Goal: Navigation & Orientation: Find specific page/section

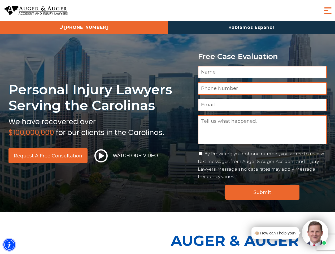
click at [9, 245] on img "Accessibility Menu" at bounding box center [9, 245] width 12 height 12
